Goal: Task Accomplishment & Management: Manage account settings

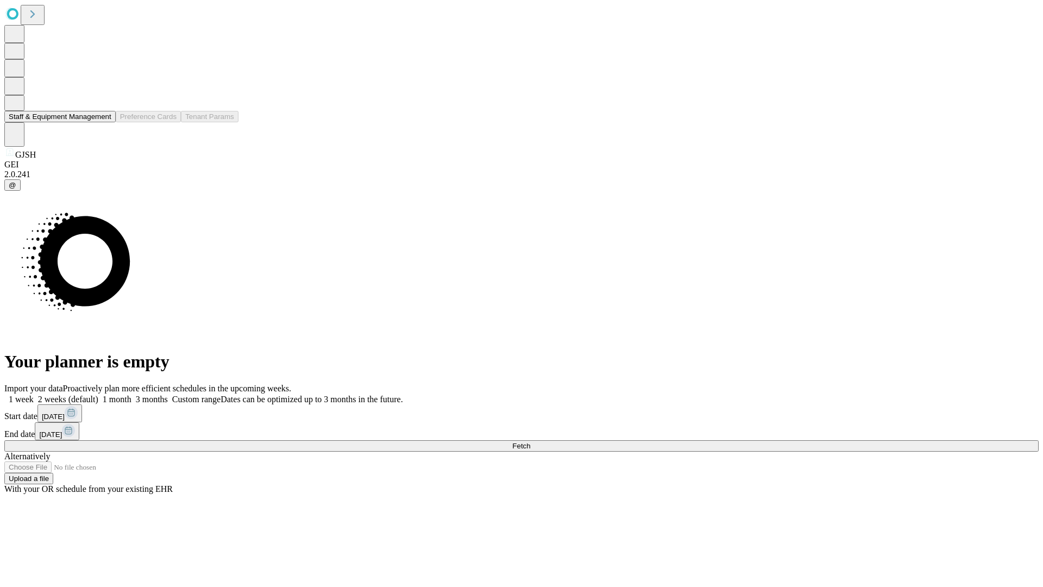
click at [104, 122] on button "Staff & Equipment Management" at bounding box center [59, 116] width 111 height 11
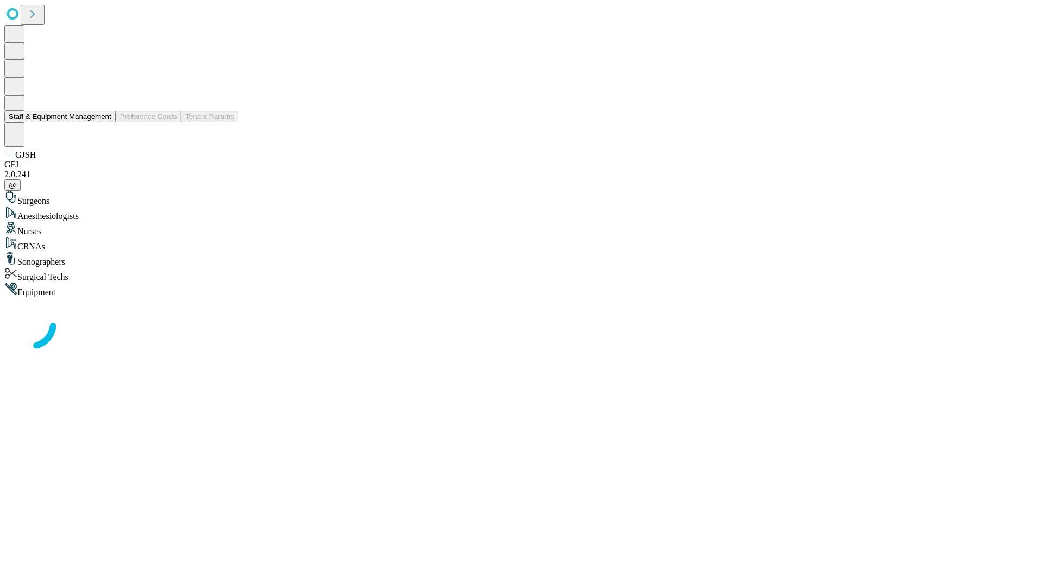
click at [104, 122] on button "Staff & Equipment Management" at bounding box center [59, 116] width 111 height 11
